Goal: Transaction & Acquisition: Purchase product/service

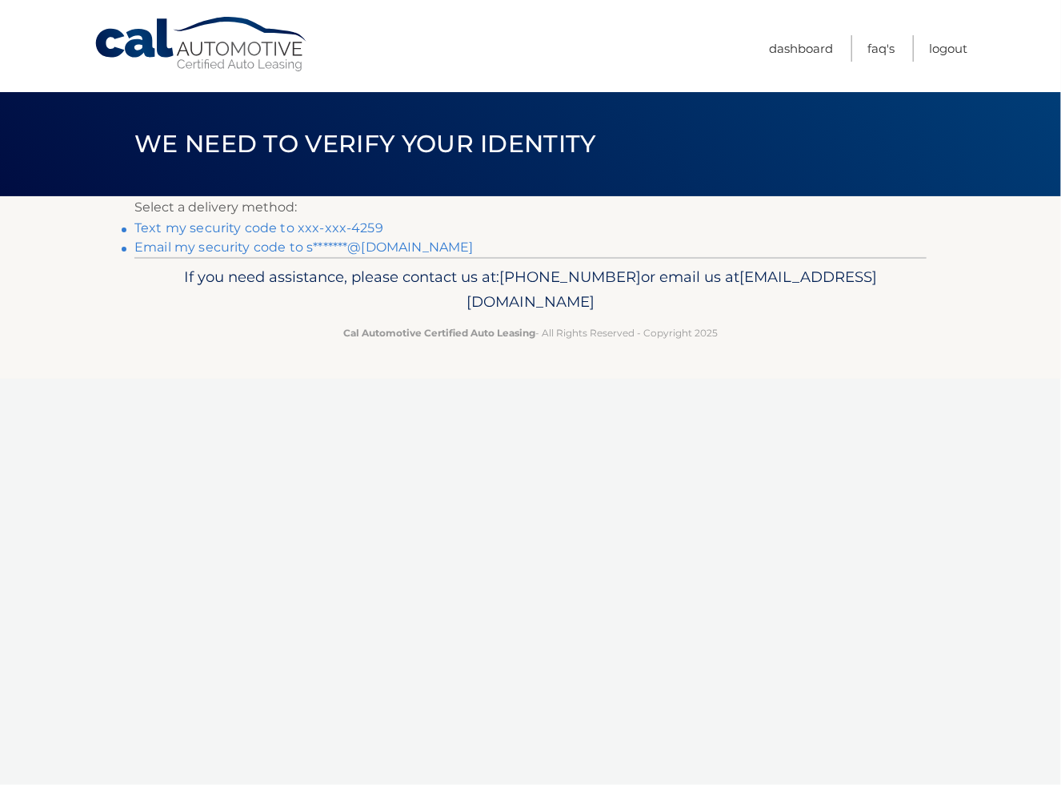
click at [322, 225] on link "Text my security code to xxx-xxx-4259" at bounding box center [258, 227] width 249 height 15
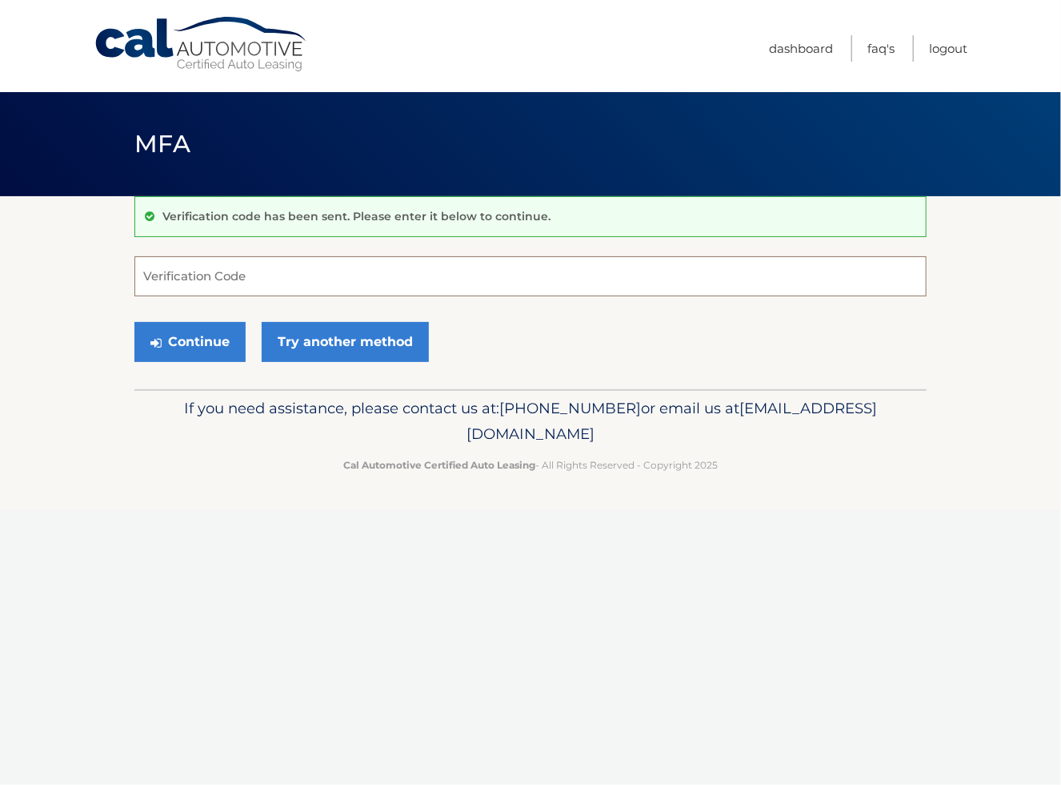
click at [255, 273] on input "Verification Code" at bounding box center [530, 276] width 793 height 40
type input "828600"
click at [192, 345] on button "Continue" at bounding box center [189, 342] width 111 height 40
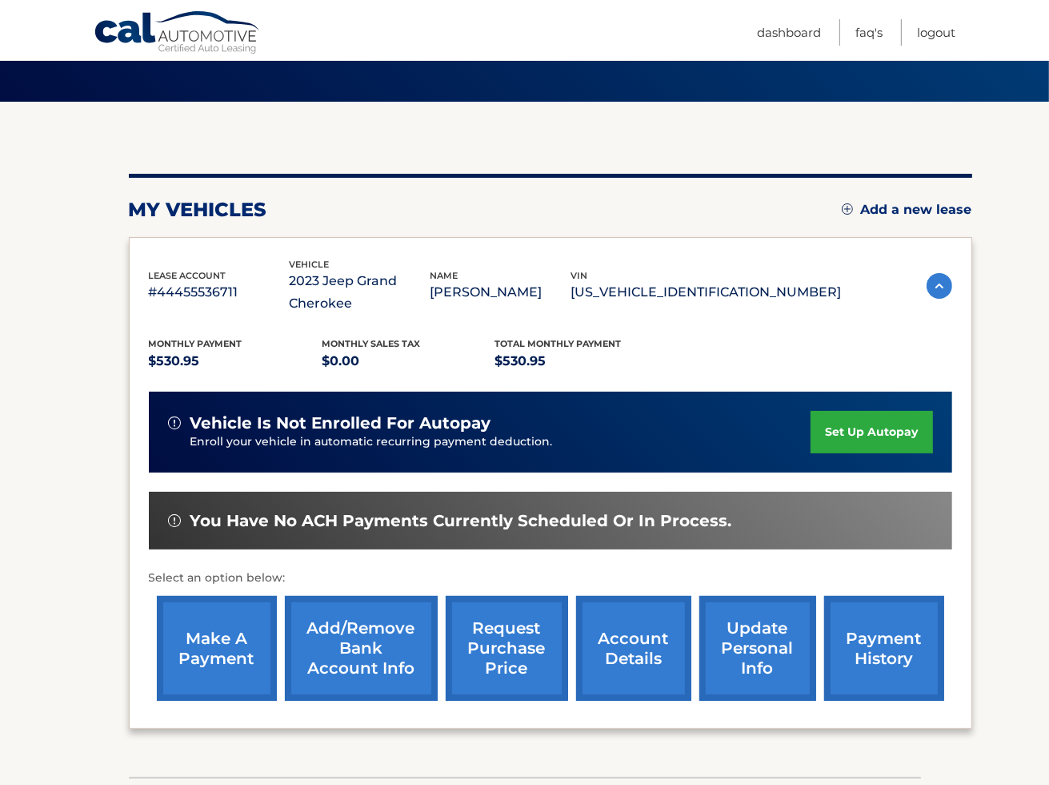
scroll to position [206, 0]
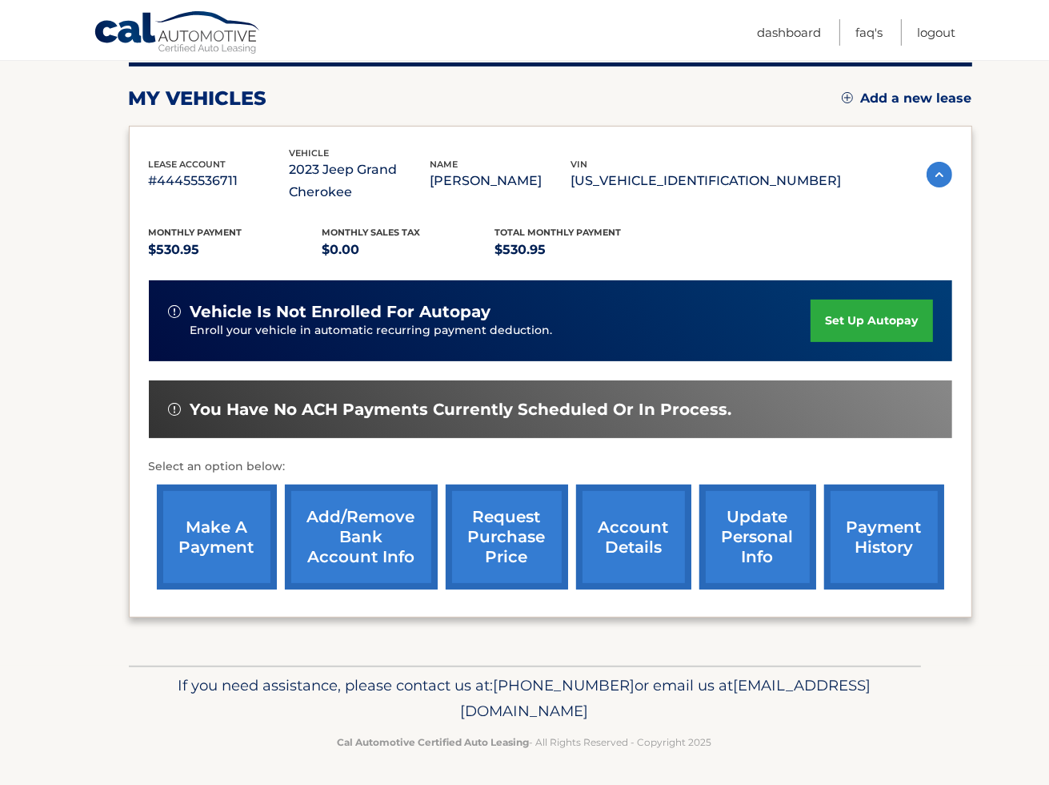
click at [235, 531] on link "make a payment" at bounding box center [217, 536] width 120 height 105
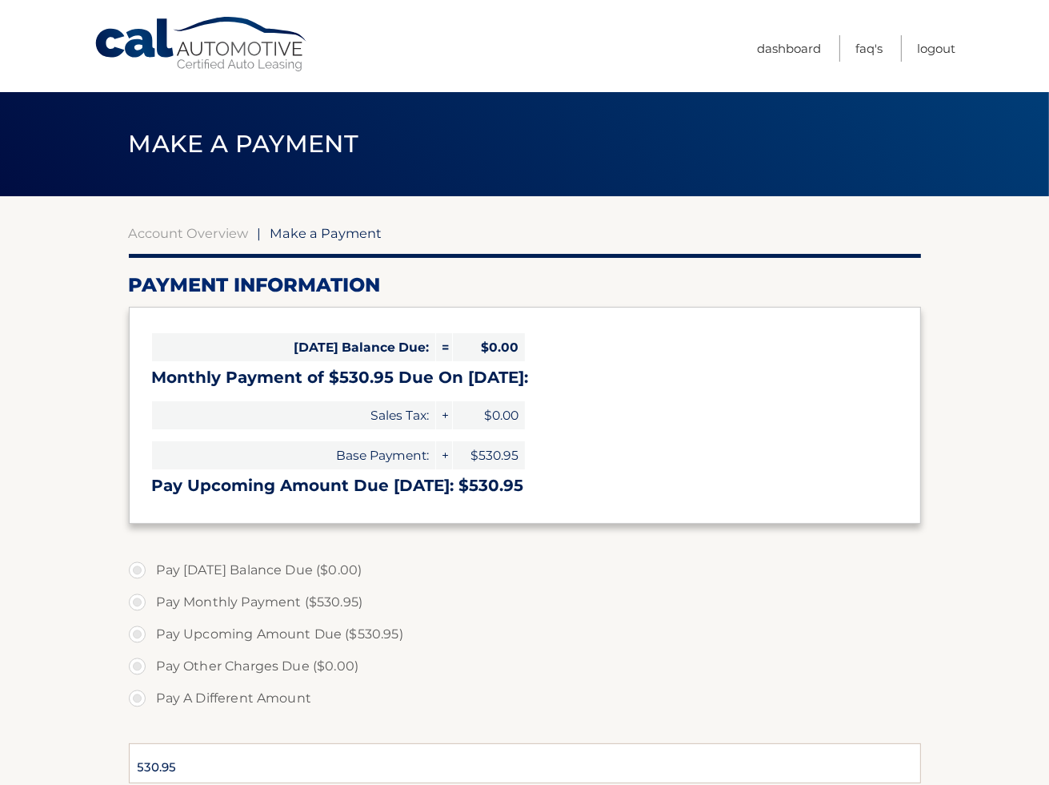
select select "ZGM4MDFkYmUtM2NlNi00MzkxLThhYTgtZTU1NGFlZDgwOGI1"
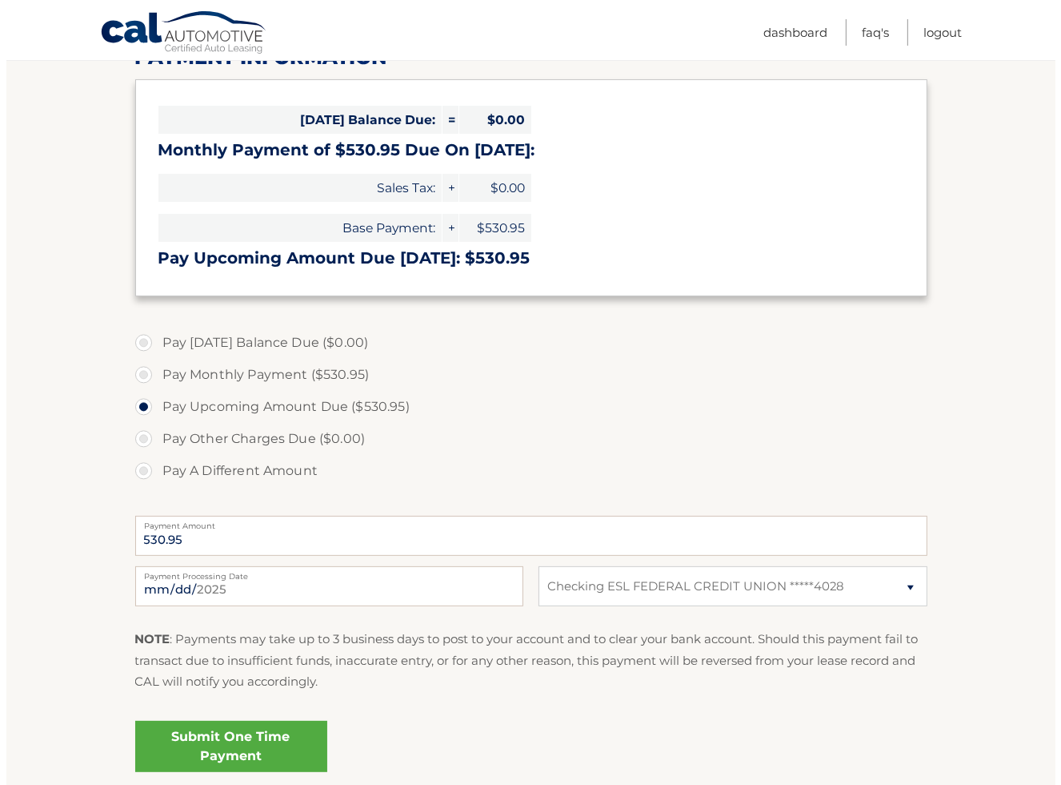
scroll to position [240, 0]
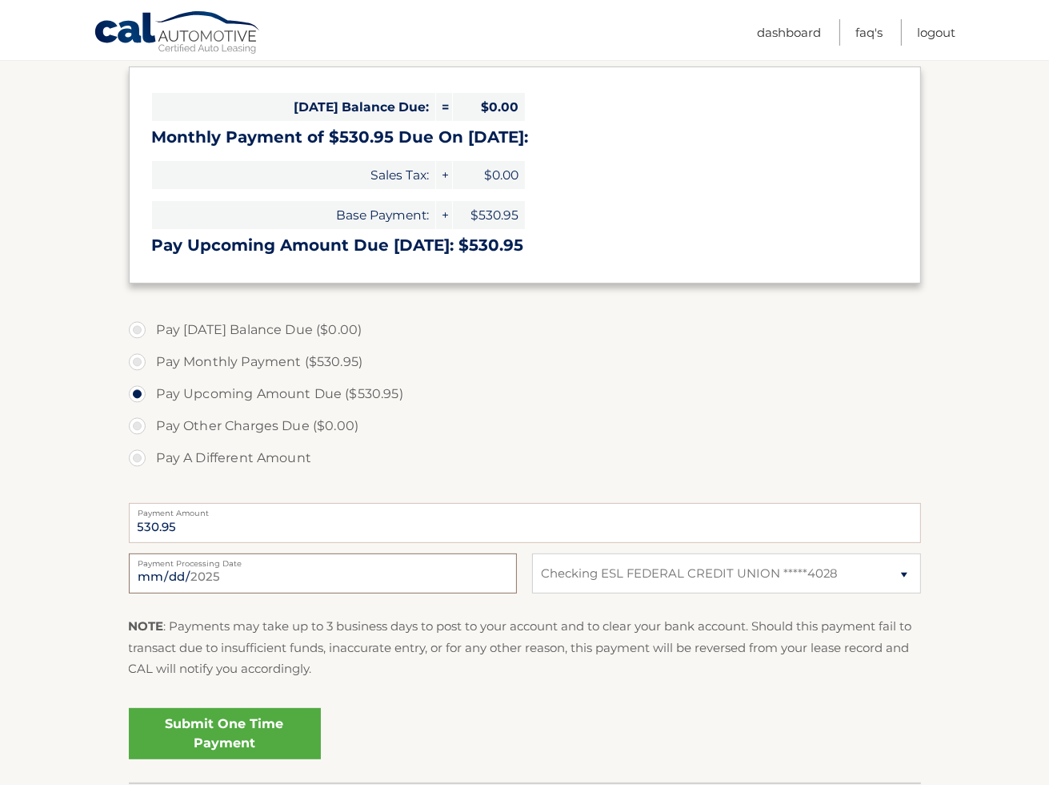
click at [235, 577] on input "2025-09-04" at bounding box center [323, 573] width 388 height 40
type input "2025-09-05"
click at [252, 729] on link "Submit One Time Payment" at bounding box center [225, 733] width 192 height 51
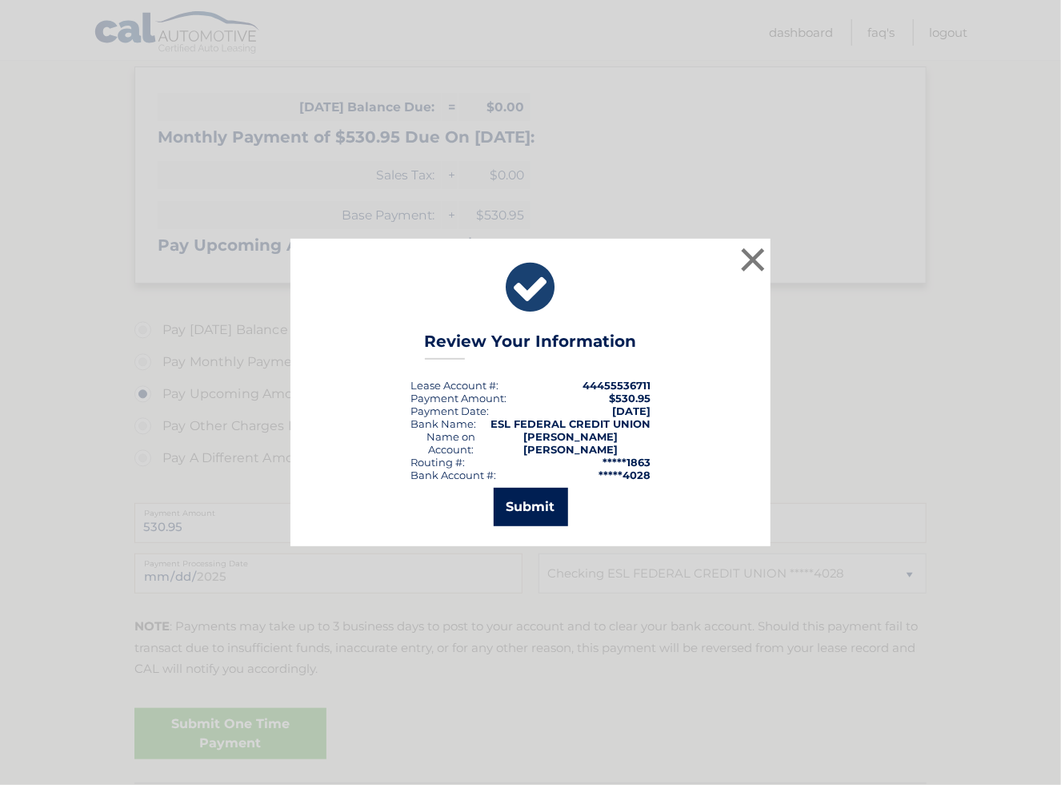
click at [516, 499] on button "Submit" at bounding box center [531, 507] width 74 height 38
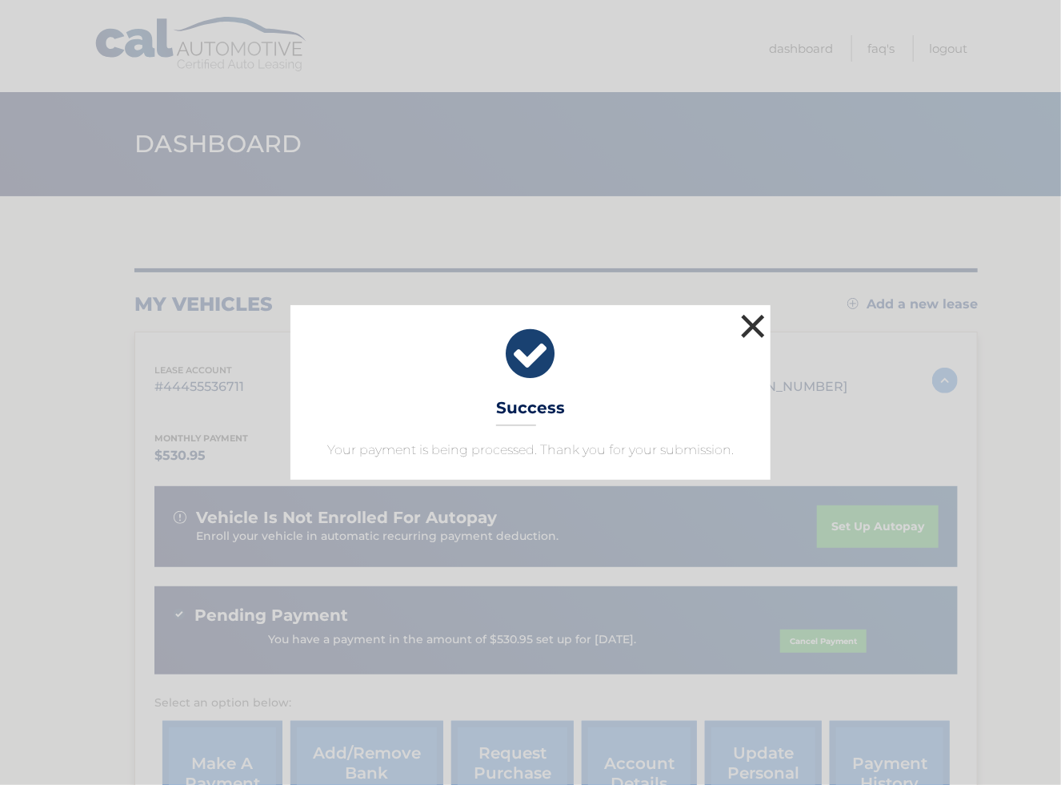
click at [745, 330] on button "×" at bounding box center [753, 326] width 32 height 32
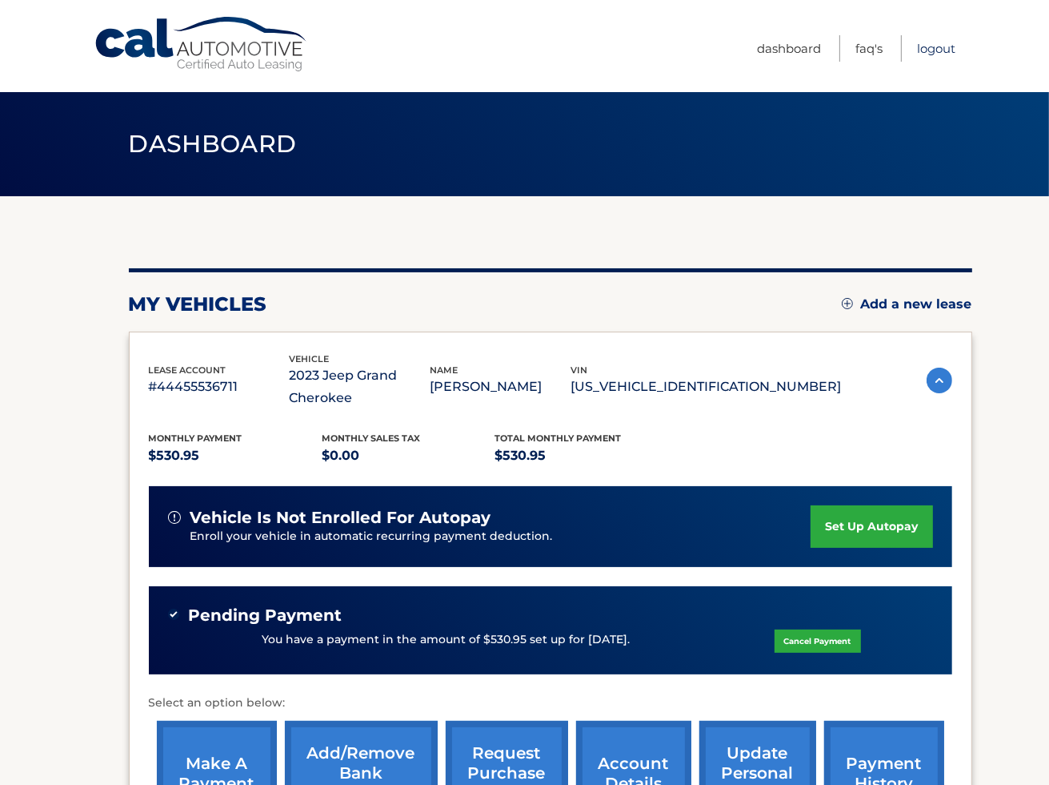
click at [945, 52] on link "Logout" at bounding box center [936, 48] width 38 height 26
